Goal: Information Seeking & Learning: Learn about a topic

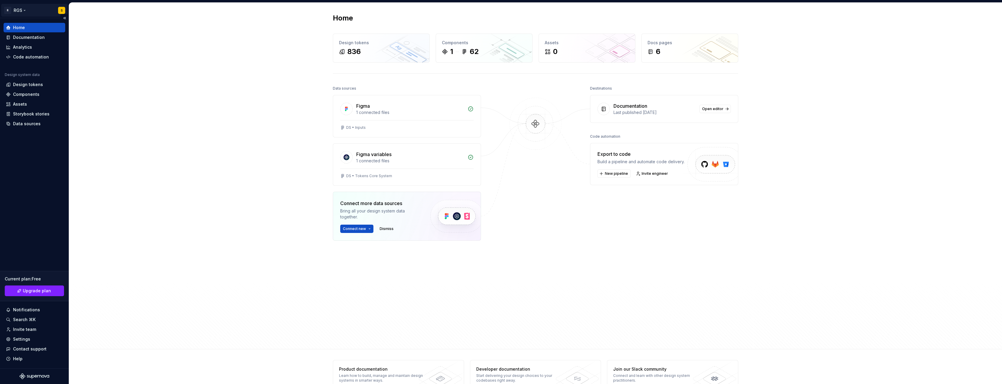
click at [19, 10] on html "R RGS S Home Documentation Analytics Code automation Design system data Design …" at bounding box center [501, 192] width 1002 height 384
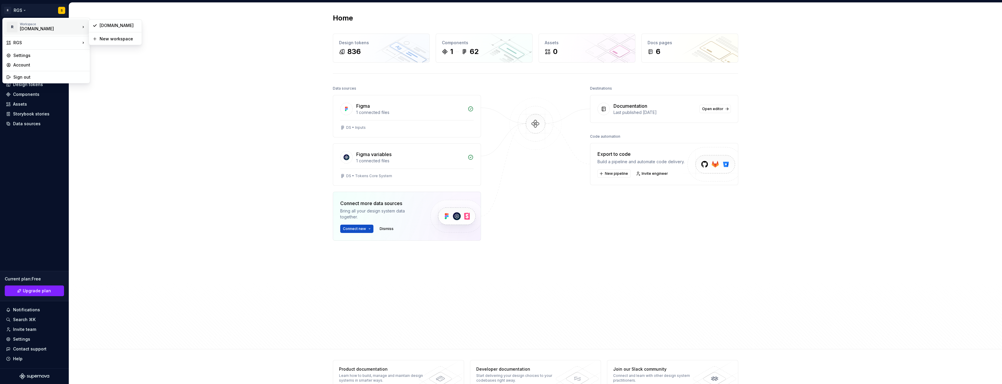
click at [26, 28] on div "[DOMAIN_NAME]" at bounding box center [45, 29] width 50 height 6
click at [111, 24] on div "[DOMAIN_NAME]" at bounding box center [119, 26] width 39 height 6
click at [26, 7] on html "R RGS S Home Documentation Analytics Code automation Design system data Design …" at bounding box center [501, 192] width 1002 height 384
drag, startPoint x: 201, startPoint y: 16, endPoint x: 197, endPoint y: 23, distance: 7.8
click at [201, 16] on html "R RGS S Home Documentation Analytics Code automation Design system data Design …" at bounding box center [501, 192] width 1002 height 384
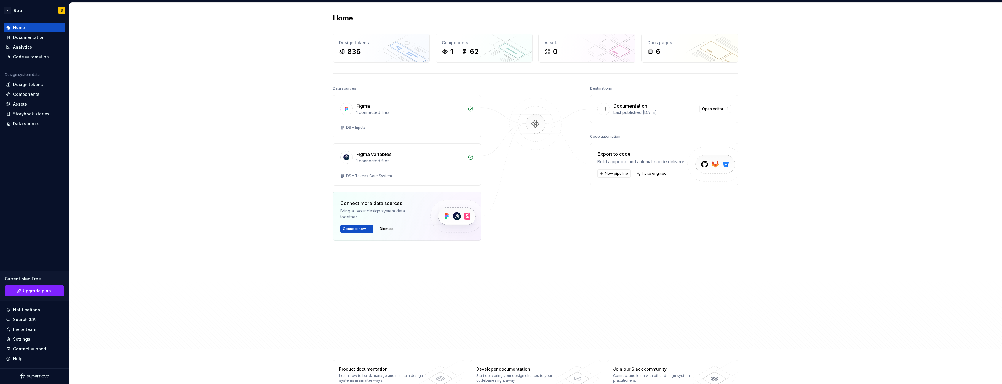
drag, startPoint x: 190, startPoint y: 78, endPoint x: 147, endPoint y: 75, distance: 43.4
click at [191, 83] on div "Home Design tokens 836 Components 1 62 Assets 0 Docs pages 6 Data sources Figma…" at bounding box center [535, 176] width 933 height 346
click at [20, 38] on div "Documentation" at bounding box center [29, 37] width 32 height 6
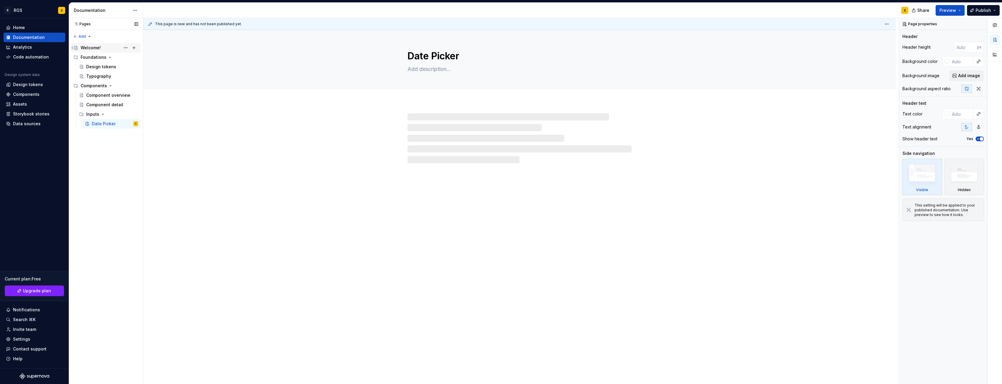
click at [85, 47] on div "Welcome!" at bounding box center [91, 48] width 20 height 6
click at [87, 13] on div "Documentation" at bounding box center [102, 10] width 56 height 6
click at [134, 10] on html "R RGS S Home Documentation Analytics Code automation Design system data Design …" at bounding box center [501, 192] width 1002 height 384
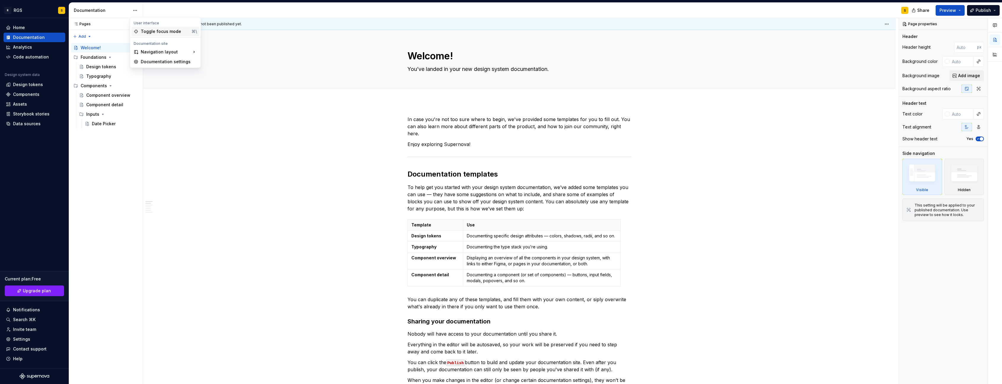
click at [144, 30] on div "Toggle focus mode" at bounding box center [165, 31] width 48 height 6
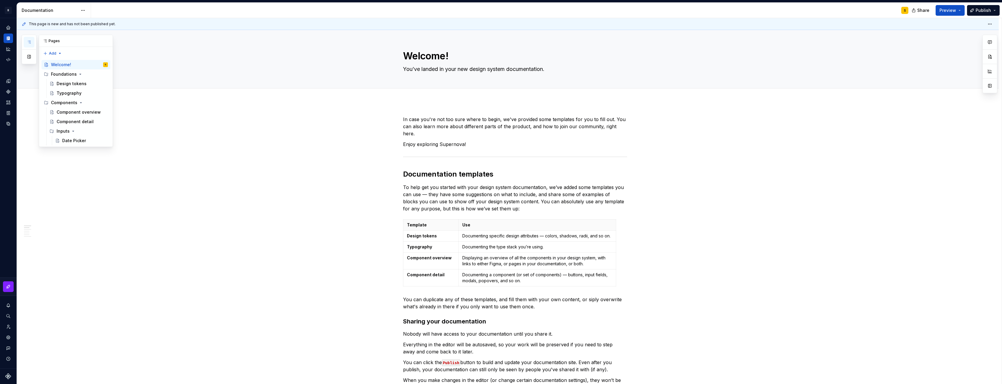
click at [31, 42] on icon "button" at bounding box center [29, 42] width 5 height 5
click at [41, 9] on div "Documentation" at bounding box center [50, 10] width 56 height 6
click at [82, 9] on html "R RGS S Design system data Documentation S Share Preview Publish Pages Add Acce…" at bounding box center [501, 192] width 1002 height 384
click at [95, 33] on div "Toggle focus mode" at bounding box center [113, 31] width 48 height 6
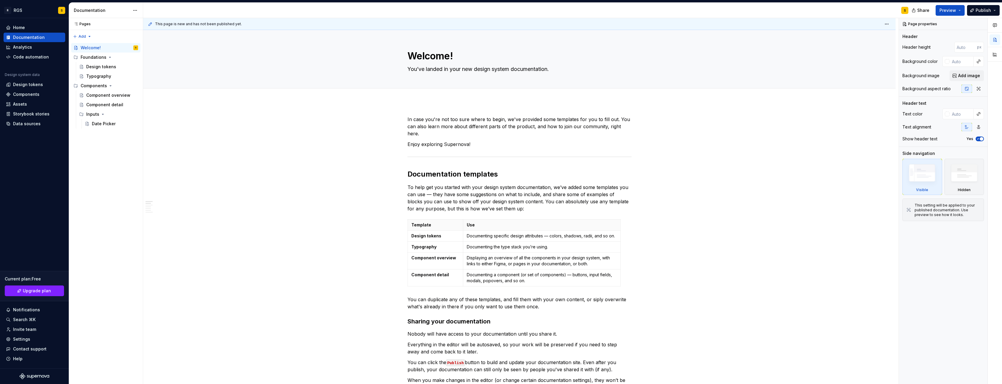
click at [103, 8] on div "Documentation" at bounding box center [102, 10] width 56 height 6
click at [131, 9] on html "R RGS S Home Documentation Analytics Code automation Design system data Design …" at bounding box center [501, 192] width 1002 height 384
click at [160, 52] on div "Navigation layout" at bounding box center [165, 51] width 68 height 9
click at [229, 77] on div "Primary navigation is at the top, secondary at the side." at bounding box center [242, 78] width 47 height 9
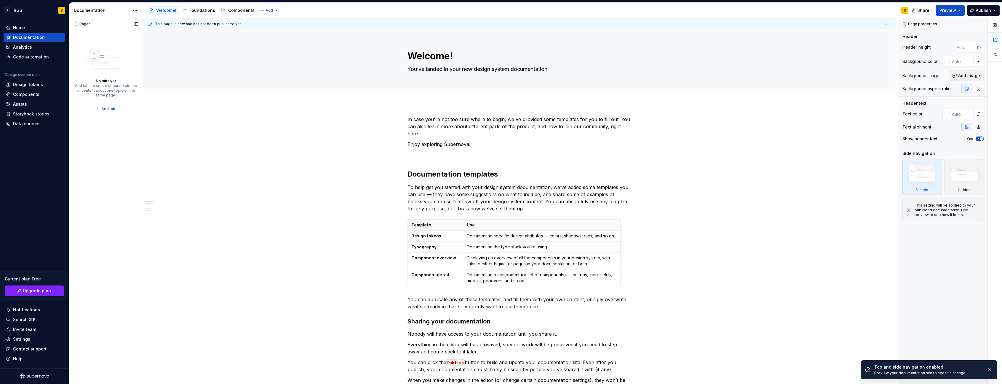
click at [105, 23] on div "Pages Pages" at bounding box center [106, 24] width 74 height 12
click at [101, 17] on div "Documentation" at bounding box center [106, 10] width 74 height 15
click at [104, 21] on div "Pages Pages" at bounding box center [106, 24] width 74 height 12
click at [74, 21] on div "Pages Pages" at bounding box center [106, 24] width 74 height 12
click at [135, 10] on html "R RGS S Home Documentation Analytics Code automation Design system data Design …" at bounding box center [501, 192] width 1002 height 384
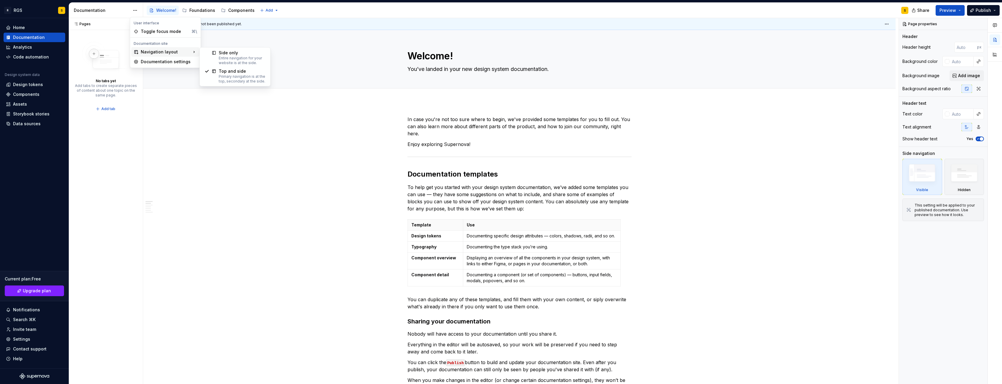
drag, startPoint x: 149, startPoint y: 54, endPoint x: 231, endPoint y: 54, distance: 81.5
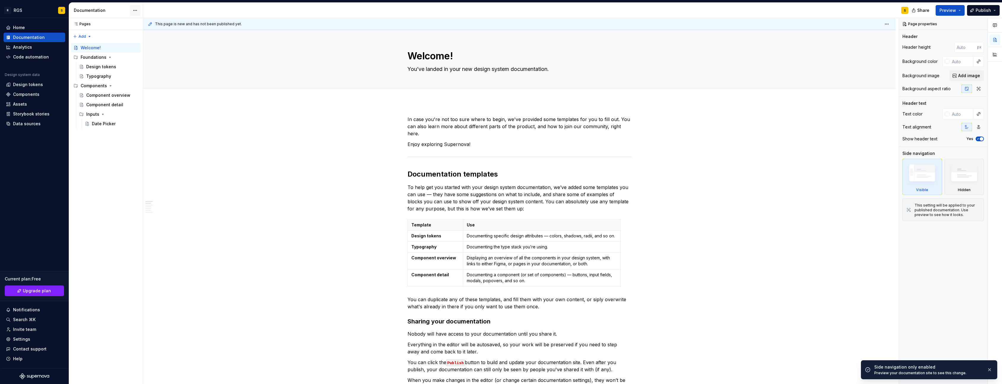
click at [140, 10] on html "R RGS S Home Documentation Analytics Code automation Design system data Design …" at bounding box center [501, 192] width 1002 height 384
drag, startPoint x: 221, startPoint y: 180, endPoint x: 219, endPoint y: 175, distance: 4.9
click at [221, 180] on html "R RGS S Home Documentation Analytics Code automation Design system data Design …" at bounding box center [501, 192] width 1002 height 384
drag, startPoint x: 219, startPoint y: 175, endPoint x: 191, endPoint y: 150, distance: 37.6
click at [219, 175] on div "This page is new and has not been published yet. Welcome! You’ve landed in your…" at bounding box center [521, 201] width 756 height 366
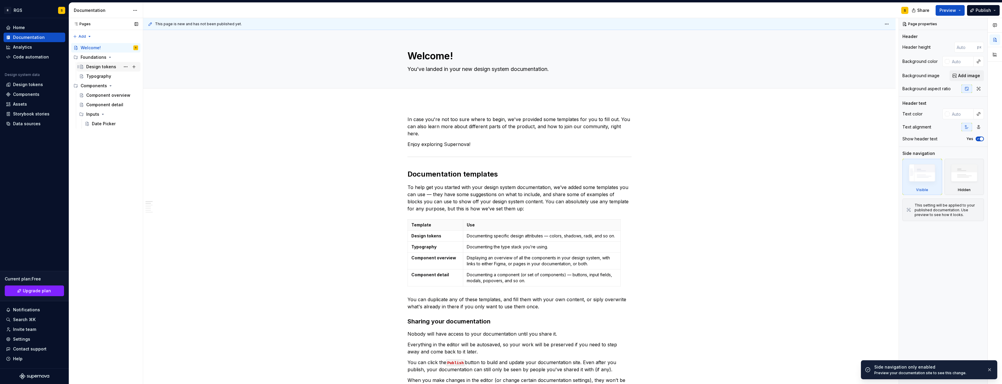
click at [100, 64] on div "Design tokens" at bounding box center [101, 67] width 30 height 6
click at [95, 75] on div "Typography" at bounding box center [98, 76] width 25 height 6
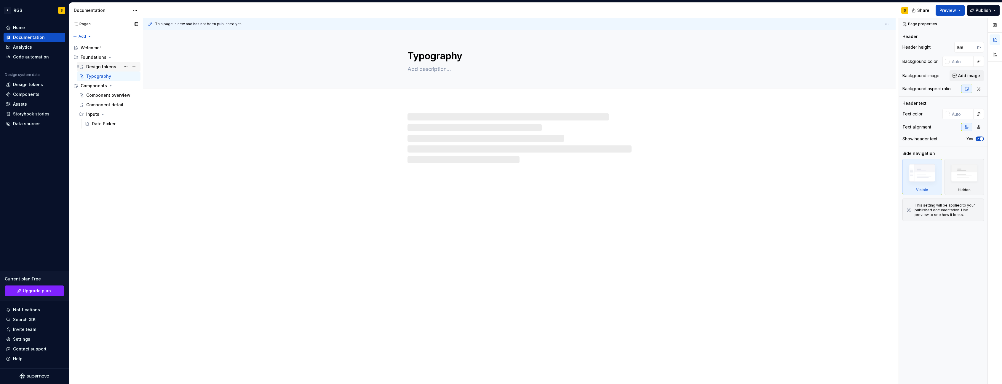
click at [95, 69] on div "Design tokens" at bounding box center [101, 67] width 30 height 6
type textarea "*"
click at [417, 94] on span "Add tab" at bounding box center [422, 95] width 14 height 5
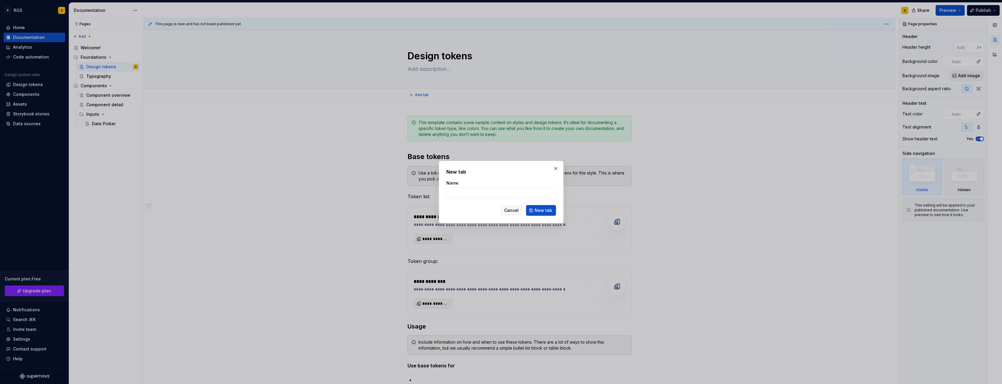
drag, startPoint x: 509, startPoint y: 211, endPoint x: 496, endPoint y: 205, distance: 13.8
click at [509, 211] on span "Cancel" at bounding box center [511, 210] width 15 height 6
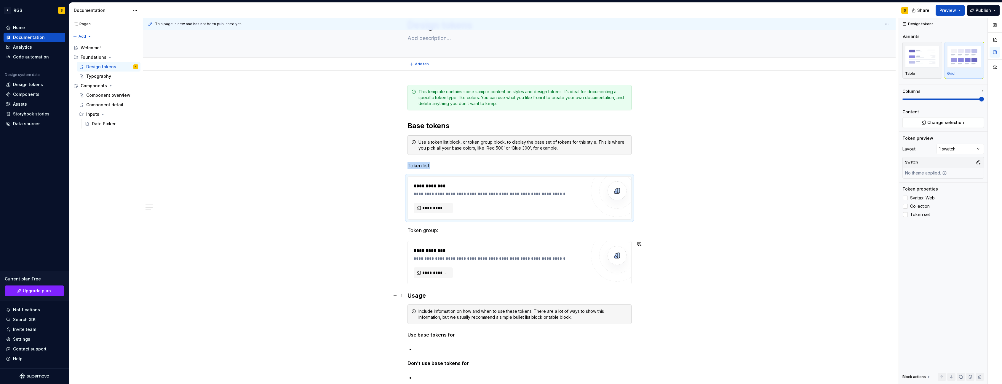
scroll to position [111, 0]
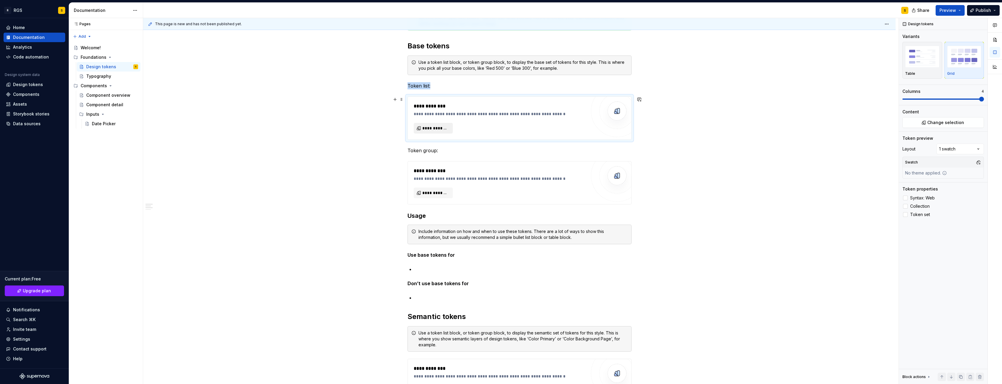
click at [432, 127] on span "**********" at bounding box center [436, 128] width 27 height 6
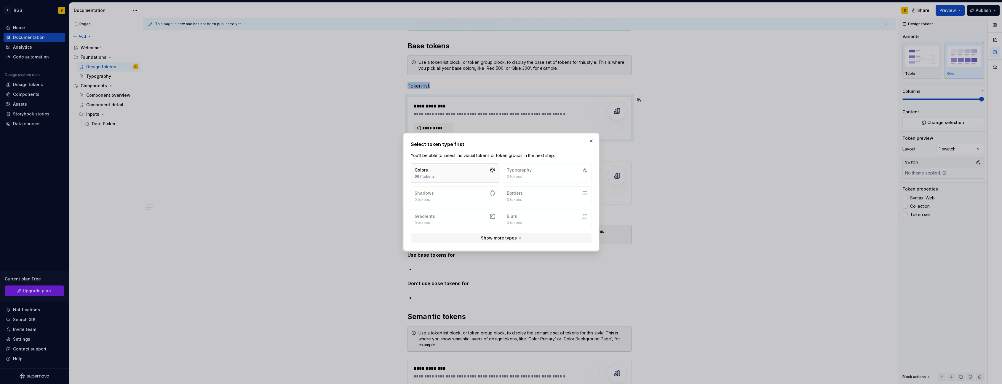
click at [435, 176] on button "Colors 667 tokens" at bounding box center [455, 173] width 89 height 20
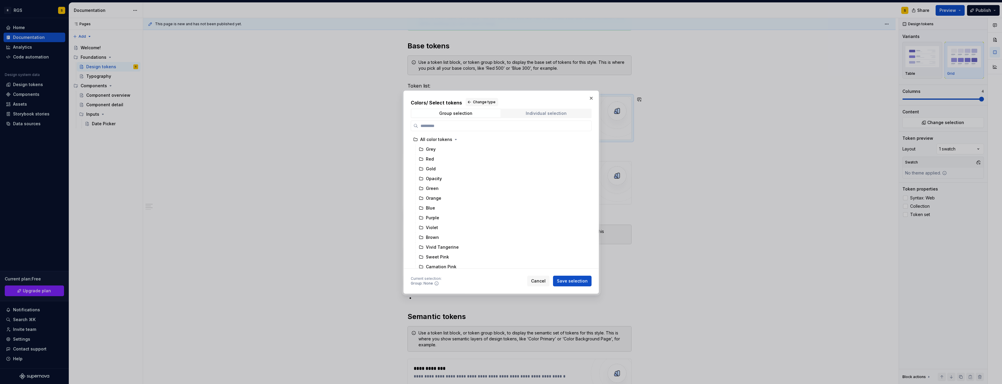
click at [550, 113] on div "Individual selection" at bounding box center [546, 113] width 41 height 5
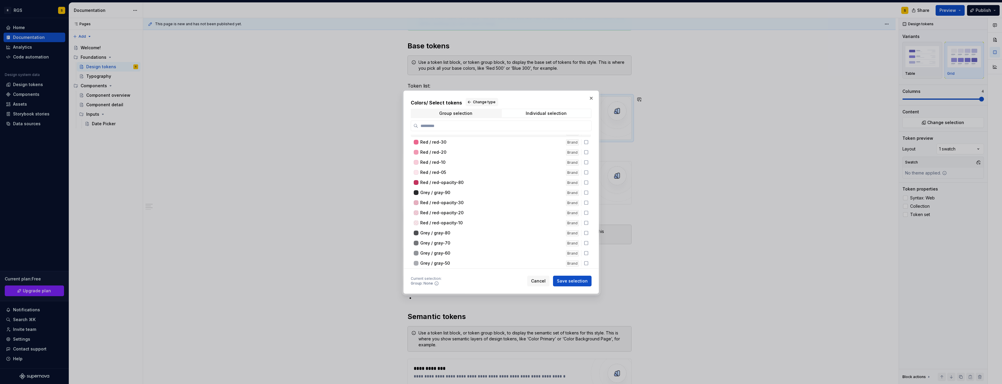
scroll to position [0, 0]
click at [591, 95] on button "button" at bounding box center [591, 98] width 8 height 8
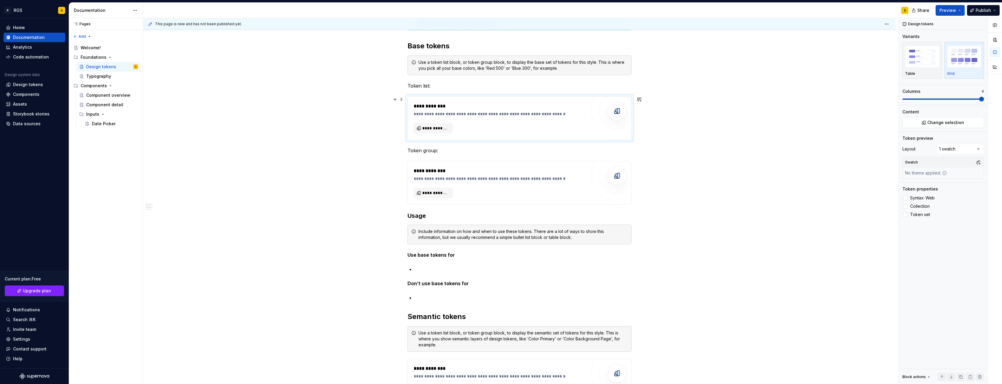
drag, startPoint x: 740, startPoint y: 133, endPoint x: 697, endPoint y: 178, distance: 62.9
click at [738, 134] on div "**********" at bounding box center [521, 201] width 756 height 366
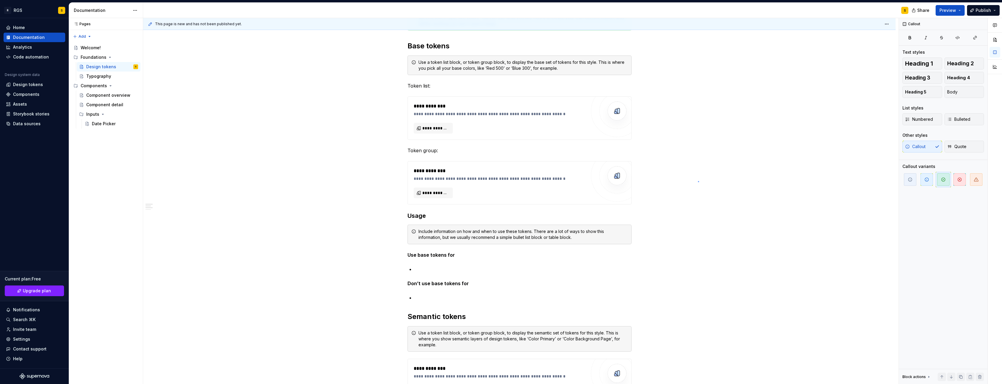
drag, startPoint x: 699, startPoint y: 182, endPoint x: 693, endPoint y: 178, distance: 7.1
click at [699, 182] on div "**********" at bounding box center [521, 201] width 756 height 366
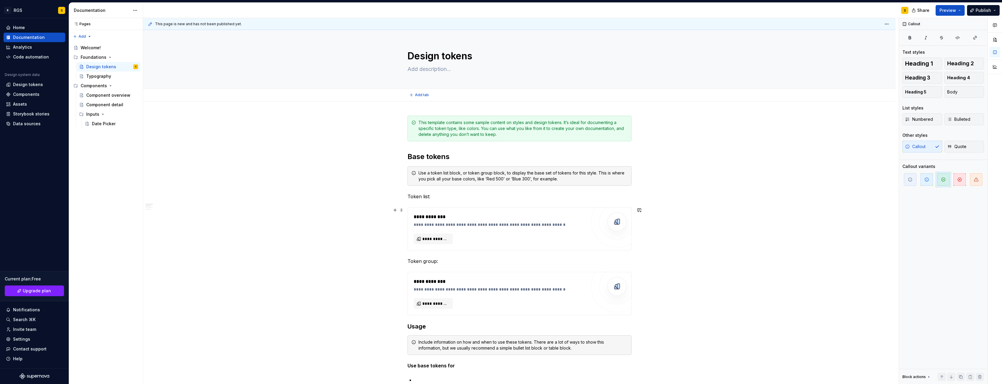
click at [280, 210] on div "**********" at bounding box center [521, 201] width 756 height 366
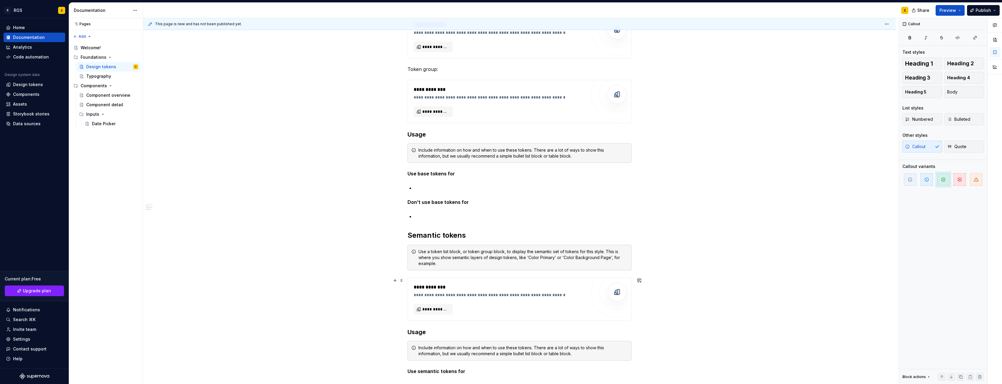
scroll to position [393, 0]
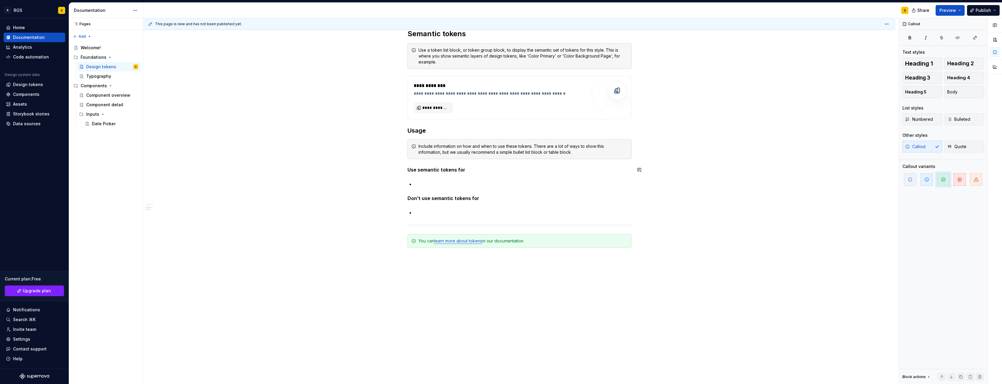
click at [770, 149] on div "**********" at bounding box center [519, 46] width 753 height 676
click at [922, 180] on span "button" at bounding box center [927, 179] width 12 height 12
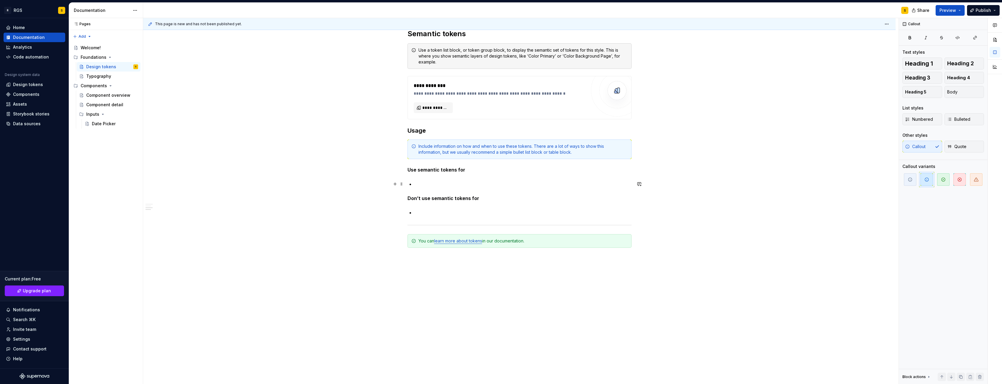
click at [791, 187] on div "**********" at bounding box center [519, 46] width 753 height 676
click at [306, 104] on div "**********" at bounding box center [519, 46] width 753 height 676
